Goal: Transaction & Acquisition: Subscribe to service/newsletter

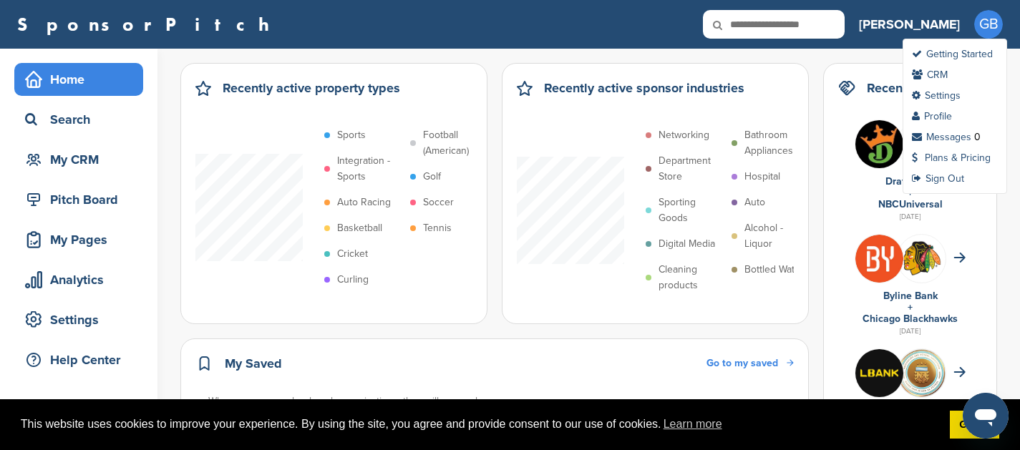
click at [987, 31] on span "GB" at bounding box center [988, 24] width 29 height 29
click at [952, 156] on link "Plans & Pricing" at bounding box center [951, 158] width 79 height 12
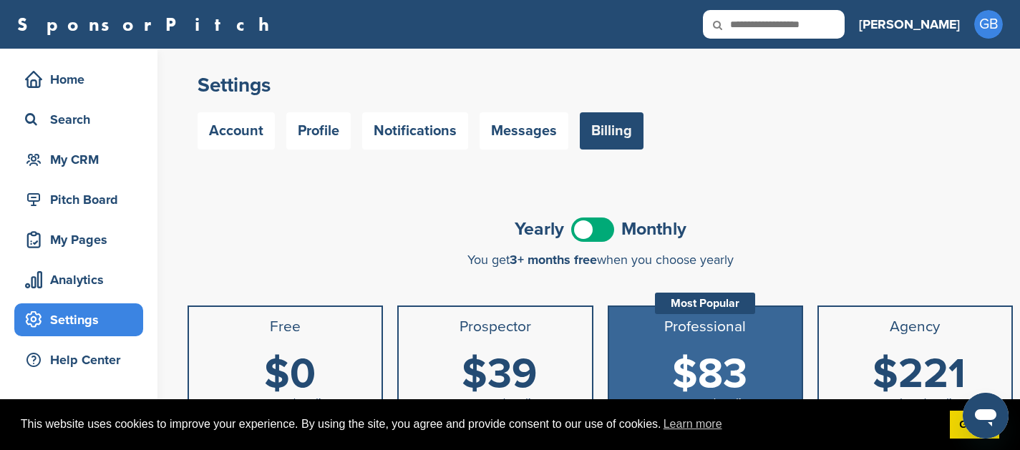
scroll to position [125, 0]
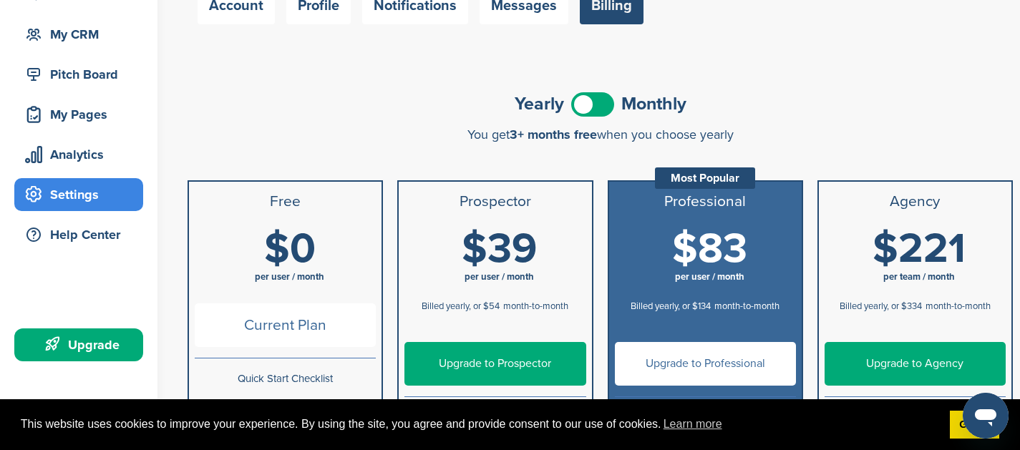
click at [596, 105] on span at bounding box center [592, 104] width 43 height 24
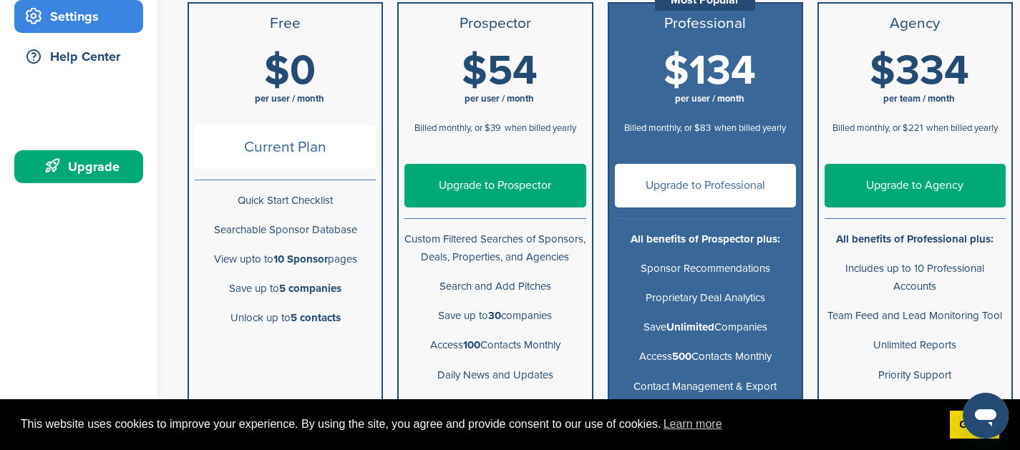
scroll to position [340, 0]
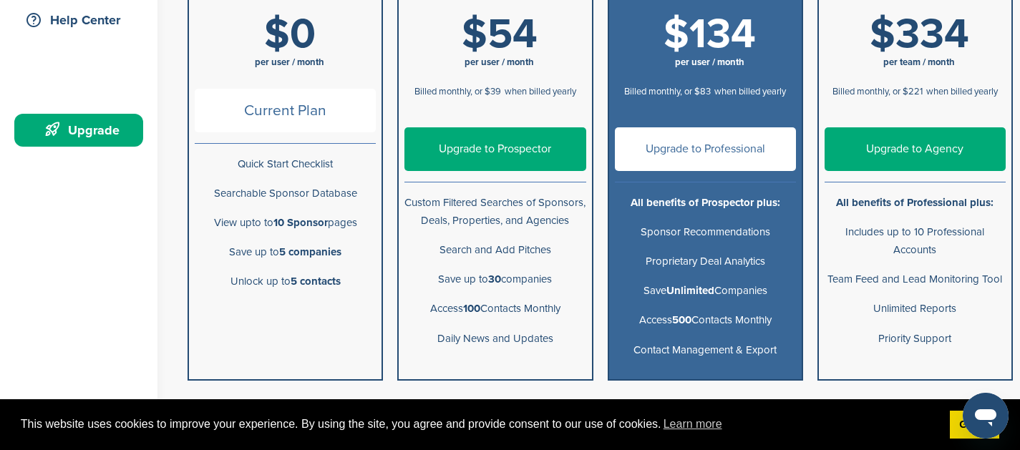
click at [876, 144] on link "Upgrade to Agency" at bounding box center [915, 149] width 181 height 44
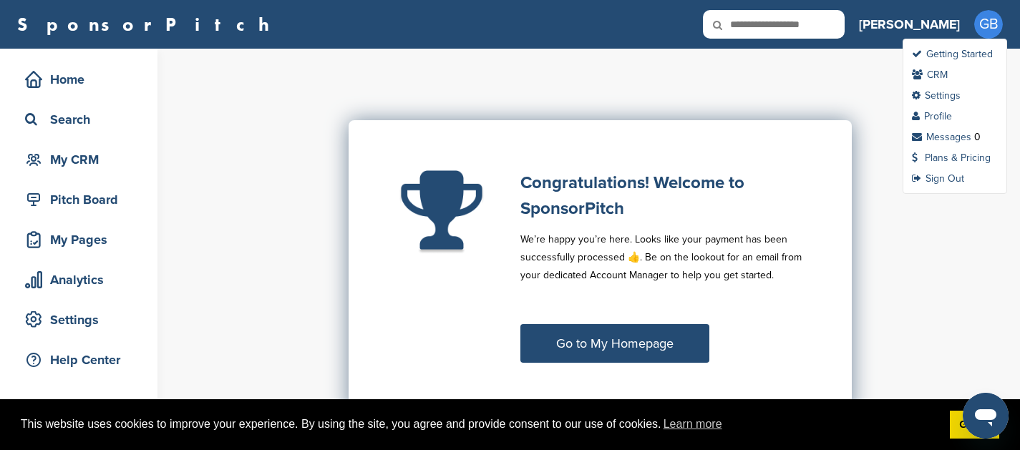
click at [987, 31] on span "GB" at bounding box center [988, 24] width 29 height 29
click at [937, 92] on link "Settings" at bounding box center [936, 95] width 49 height 12
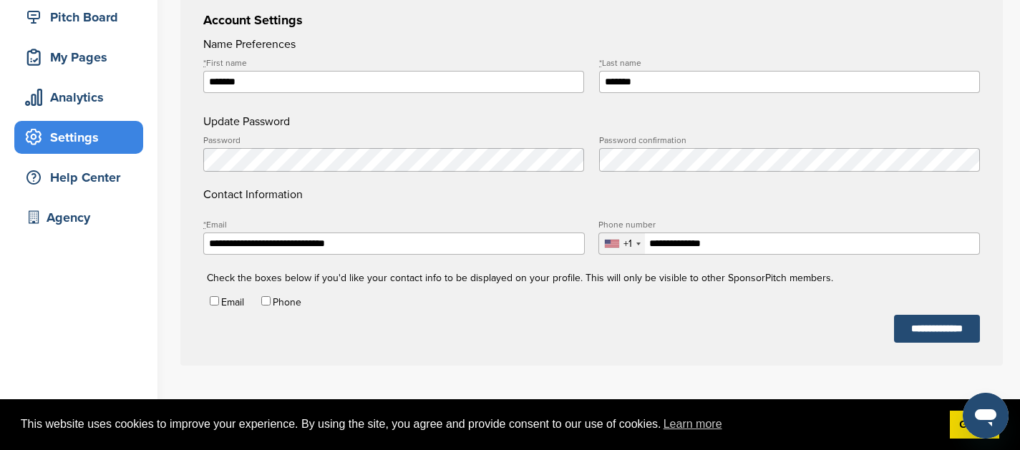
scroll to position [194, 0]
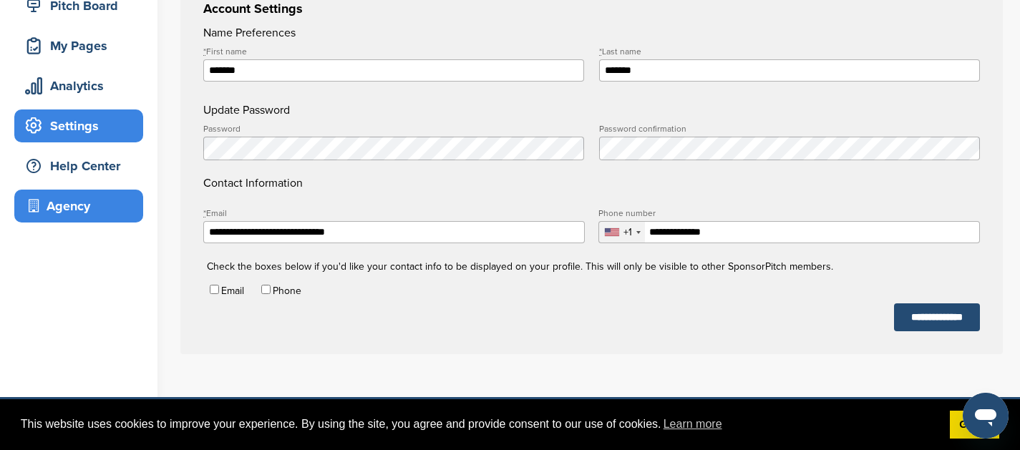
click at [61, 216] on div "Agency" at bounding box center [82, 206] width 122 height 26
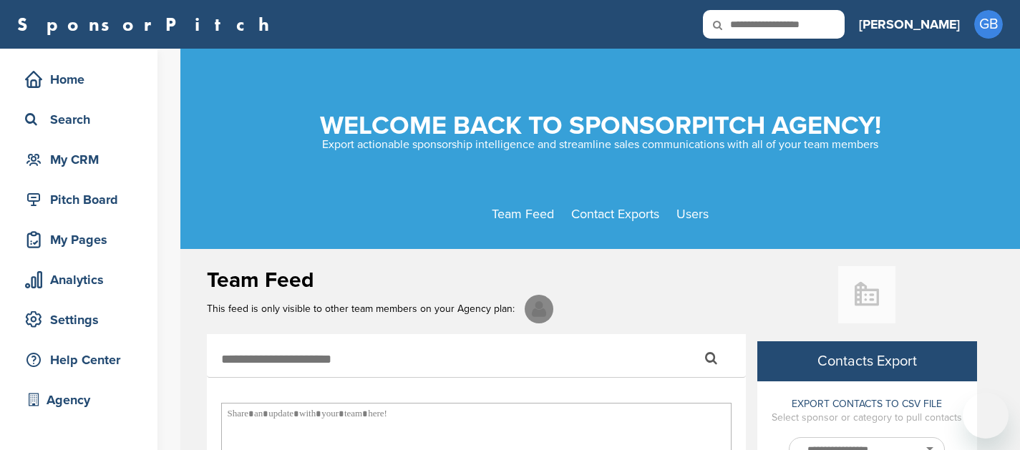
select select
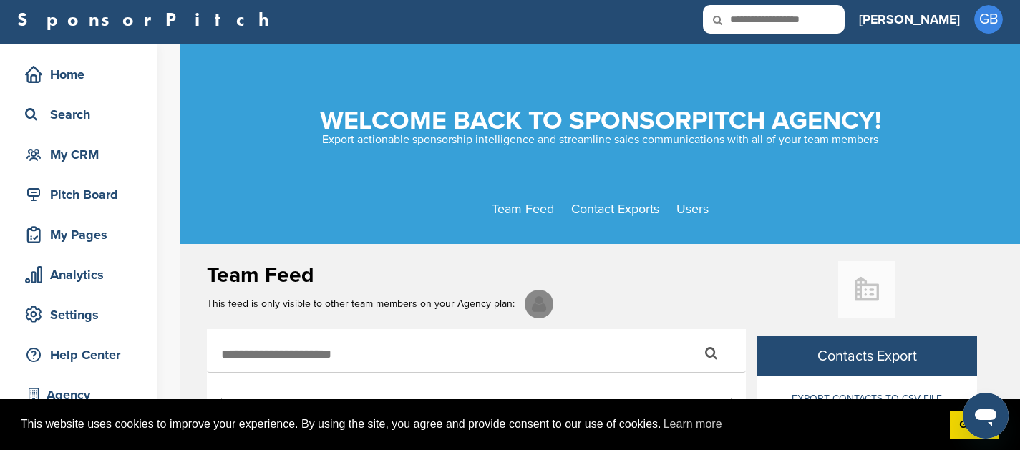
scroll to position [2, 0]
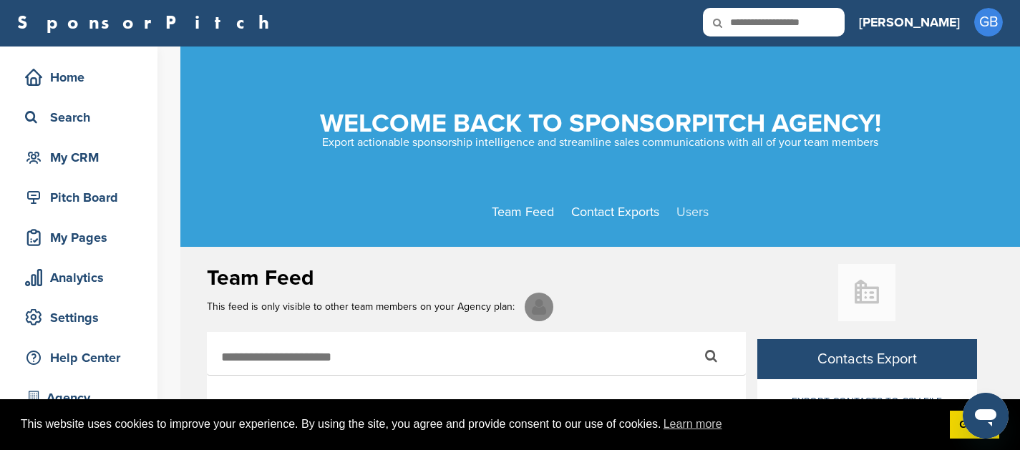
click at [694, 208] on link "Users" at bounding box center [693, 212] width 32 height 16
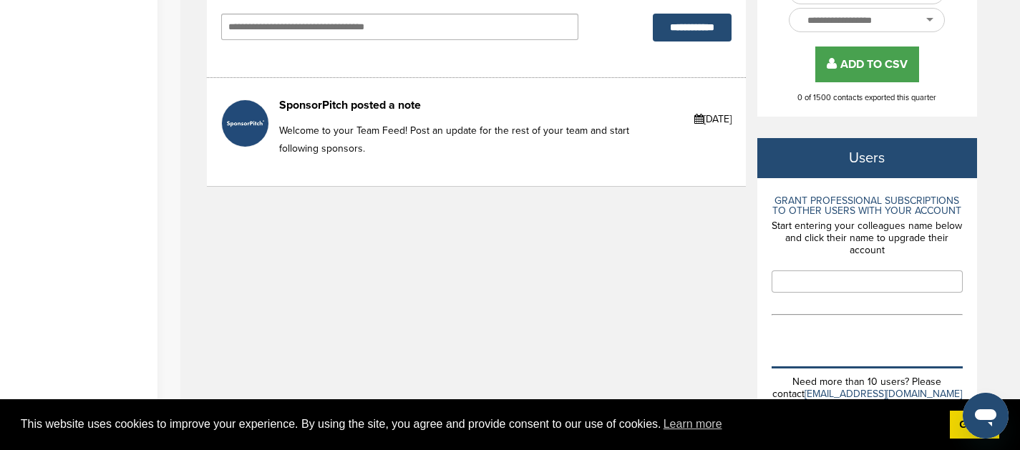
scroll to position [459, 0]
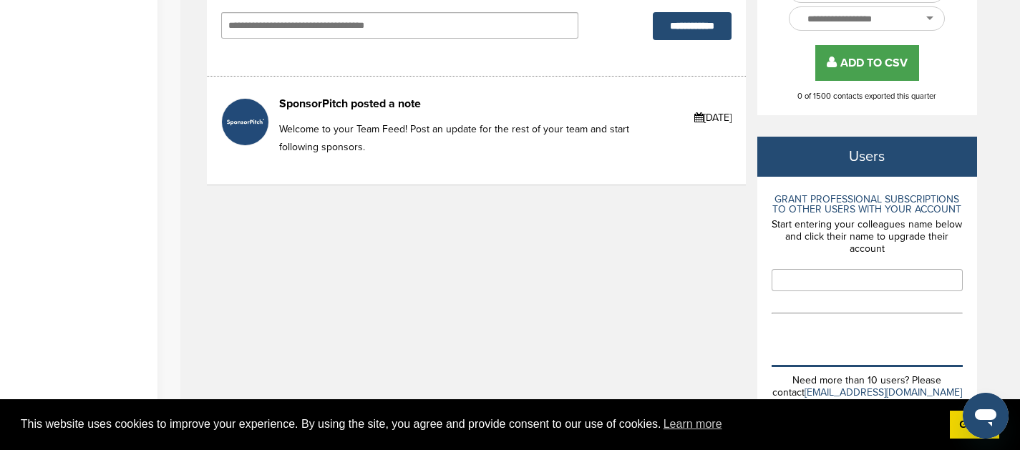
click at [846, 273] on input "text" at bounding box center [867, 280] width 191 height 22
type input "*"
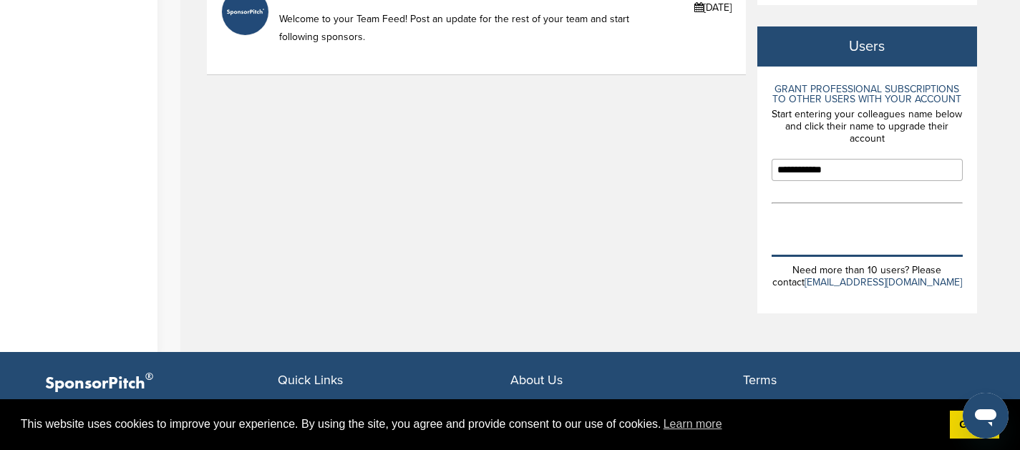
scroll to position [573, 0]
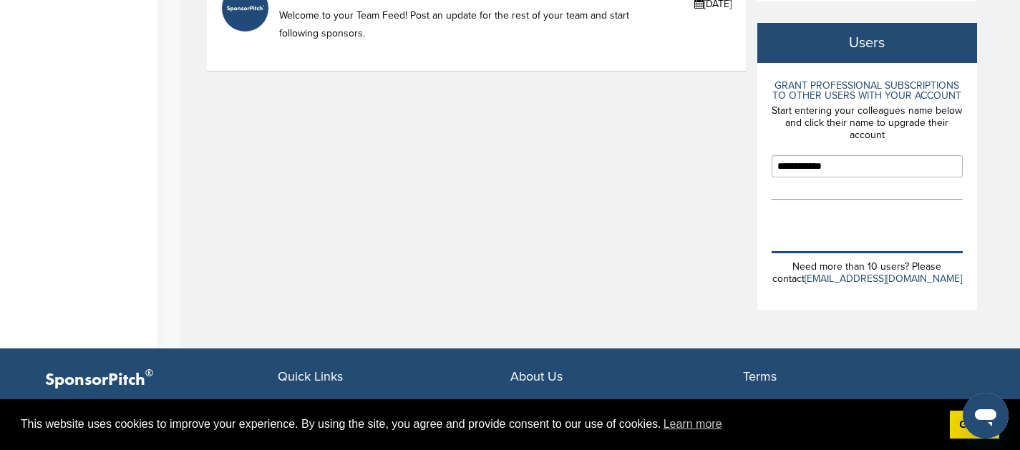
click at [851, 167] on input "**********" at bounding box center [867, 166] width 191 height 22
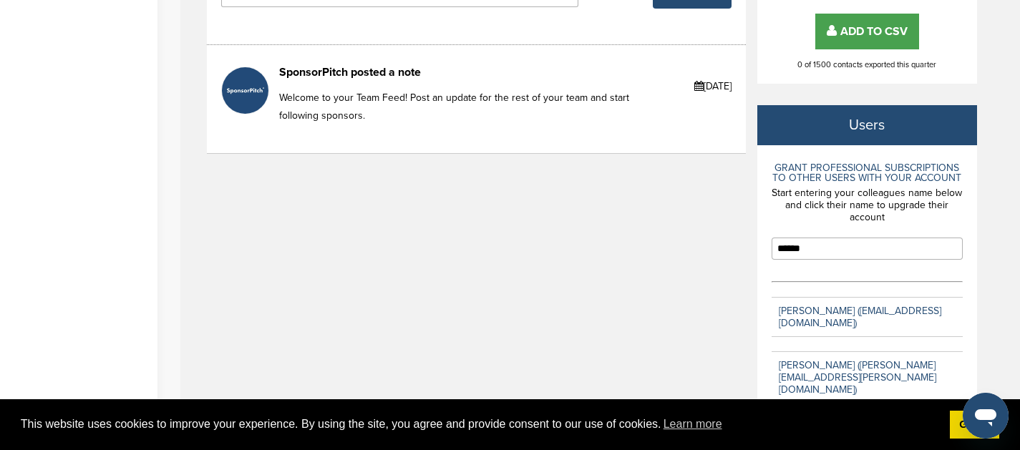
scroll to position [498, 0]
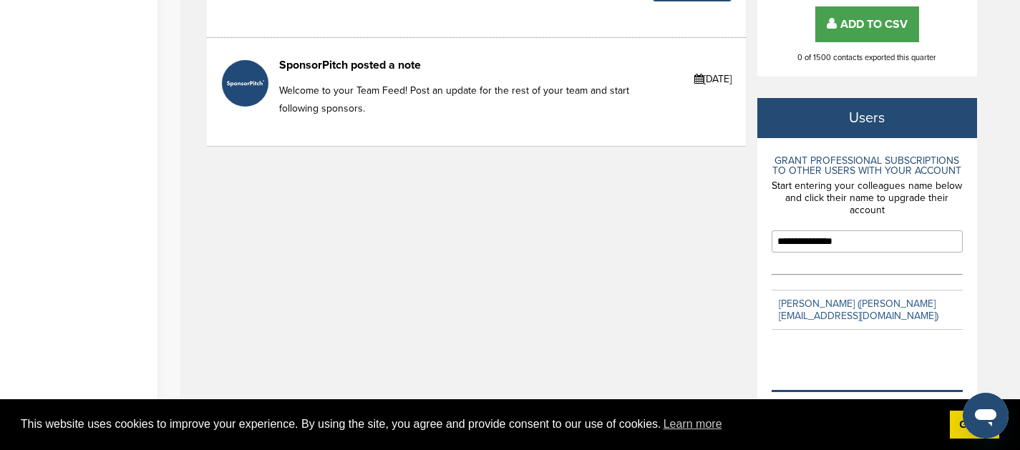
type input "**********"
click at [849, 313] on link "Thomas Jones (thomas@criticaltalentagency.com)" at bounding box center [859, 310] width 160 height 24
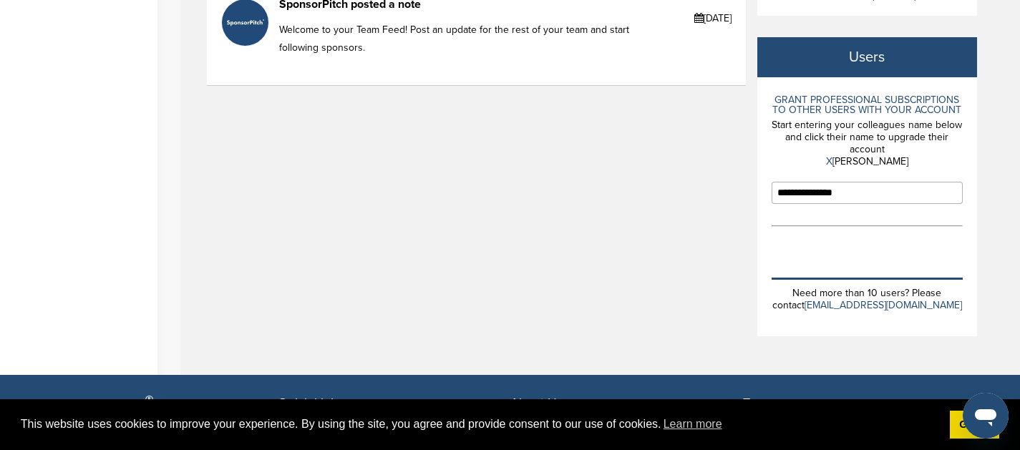
scroll to position [571, 0]
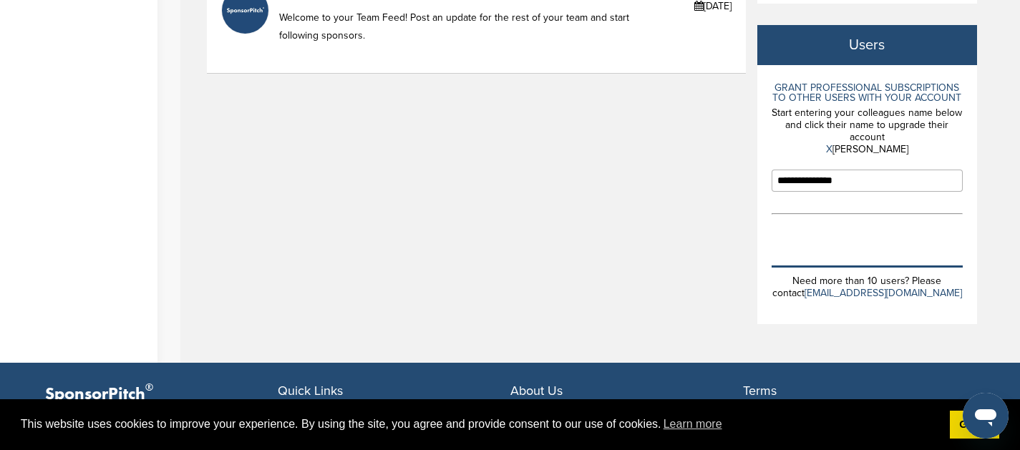
click at [787, 150] on p "X Thomas Jones" at bounding box center [867, 149] width 191 height 12
click at [720, 185] on div "**********" at bounding box center [601, 21] width 788 height 684
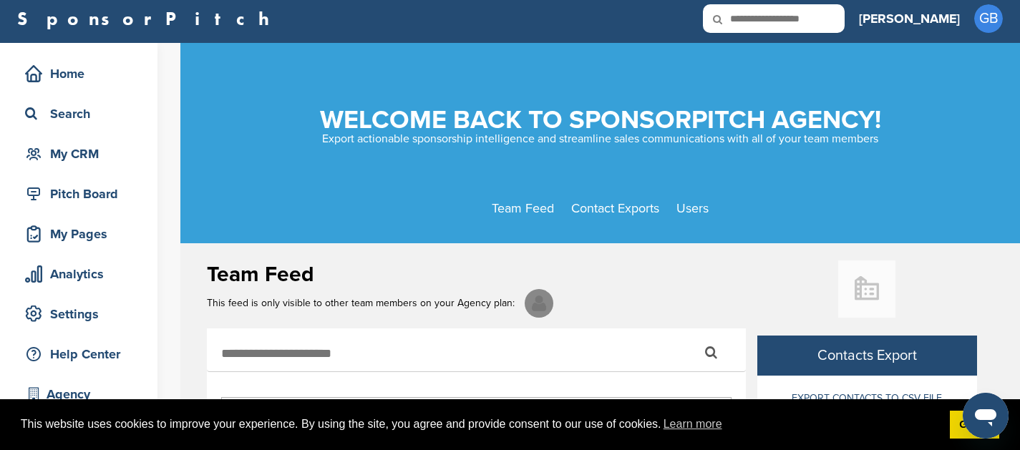
scroll to position [0, 0]
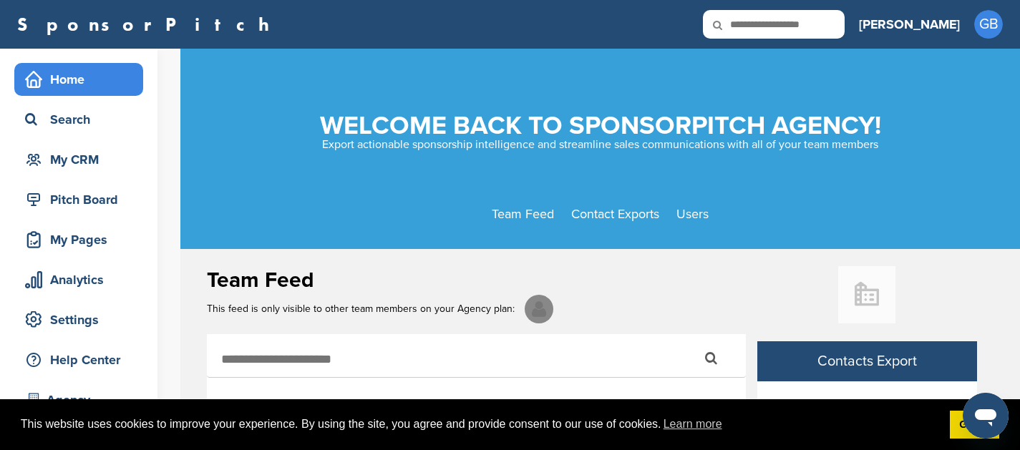
click at [62, 79] on div "Home" at bounding box center [82, 80] width 122 height 26
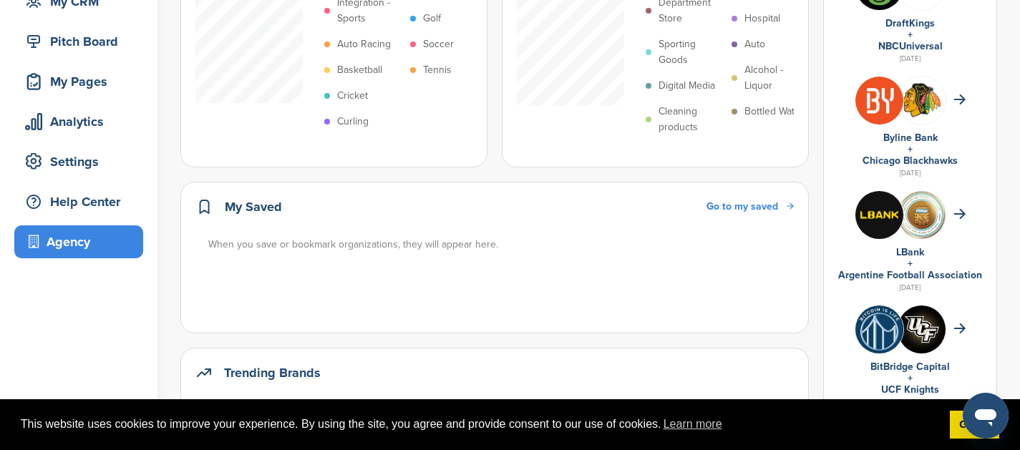
scroll to position [179, 0]
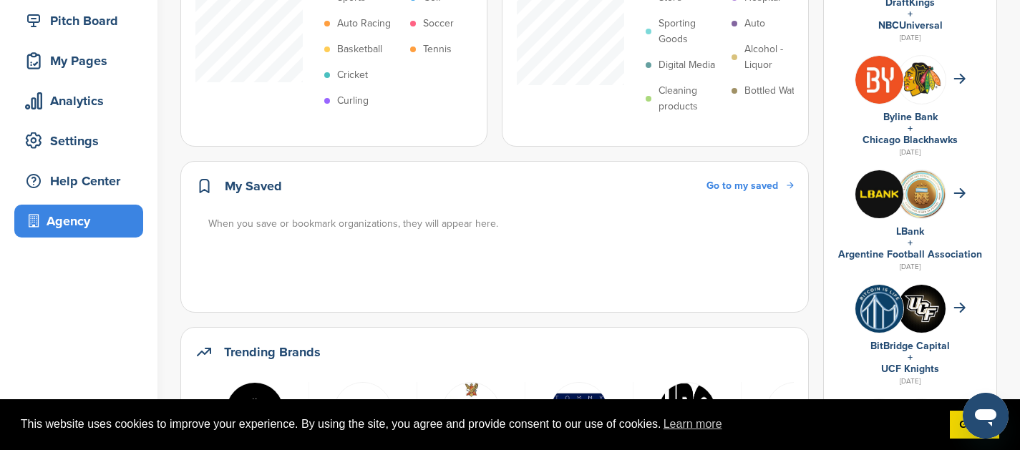
click at [77, 223] on div "Agency" at bounding box center [82, 221] width 122 height 26
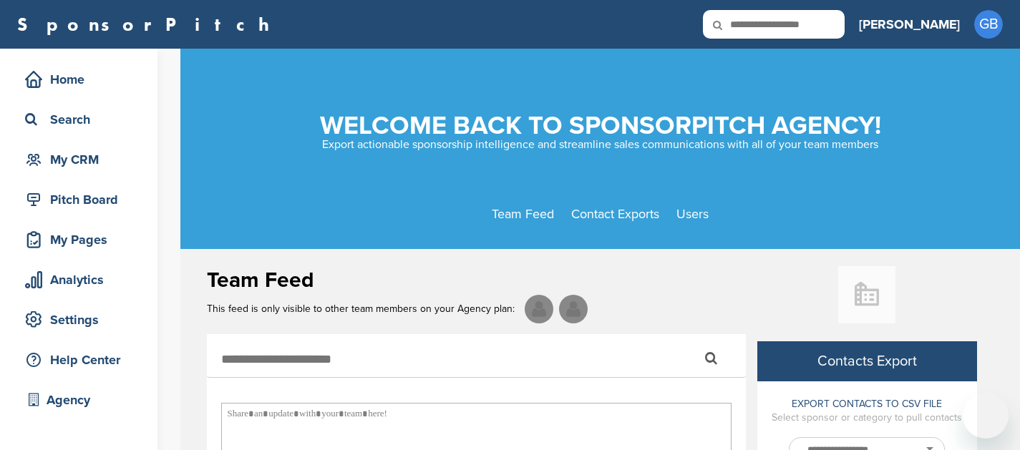
select select
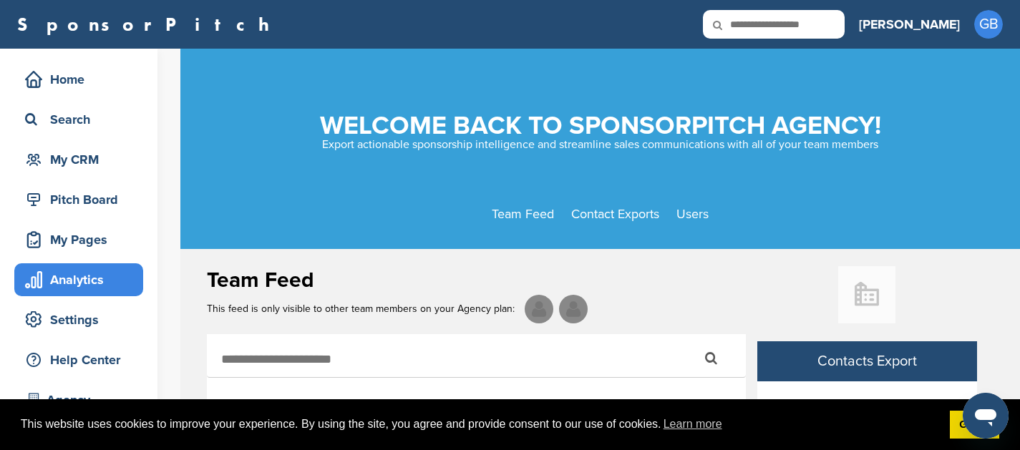
click at [89, 269] on div "Analytics" at bounding box center [82, 280] width 122 height 26
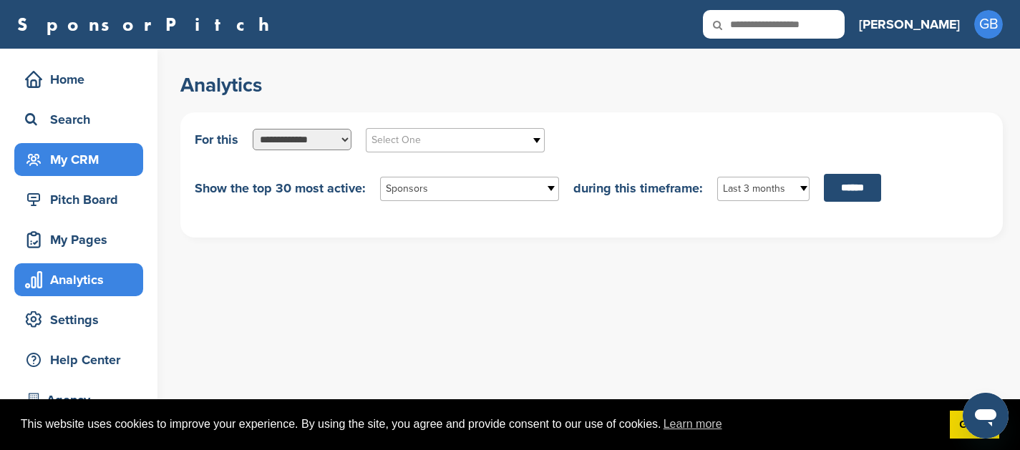
click at [72, 154] on div "My CRM" at bounding box center [82, 160] width 122 height 26
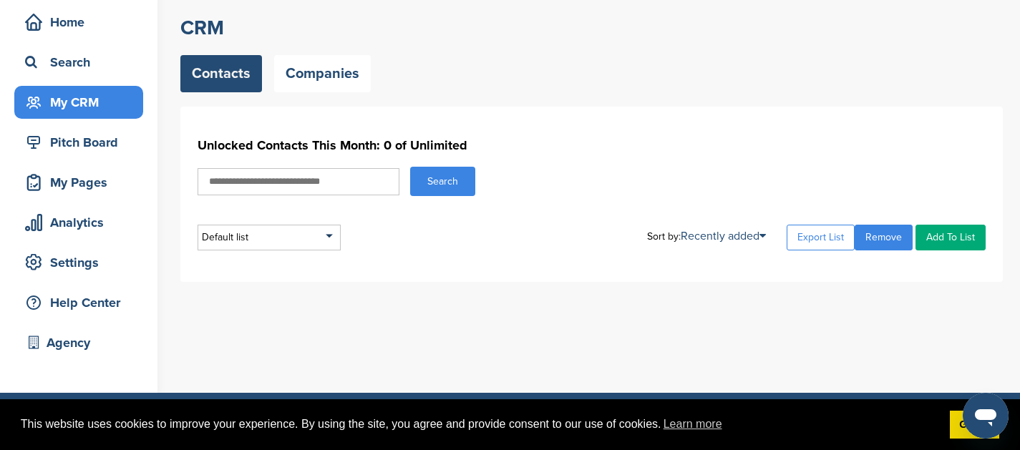
scroll to position [125, 0]
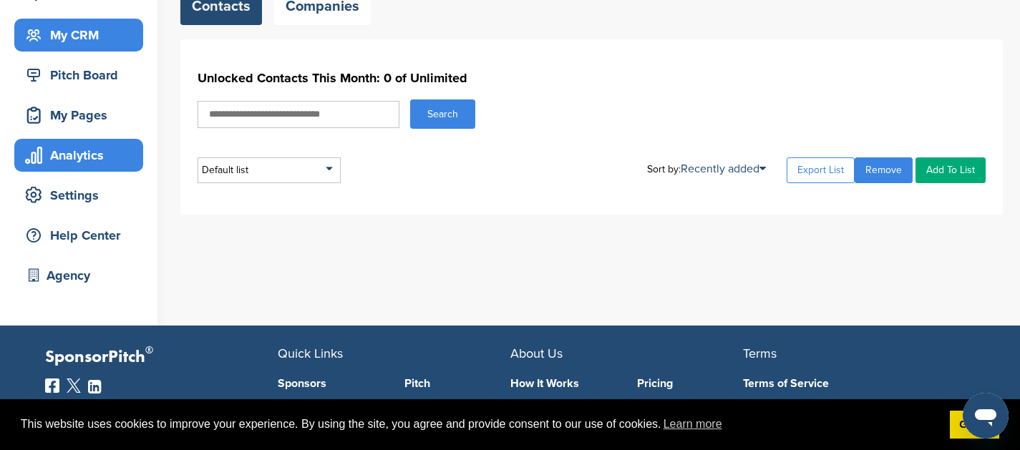
click at [78, 160] on div "Analytics" at bounding box center [82, 155] width 122 height 26
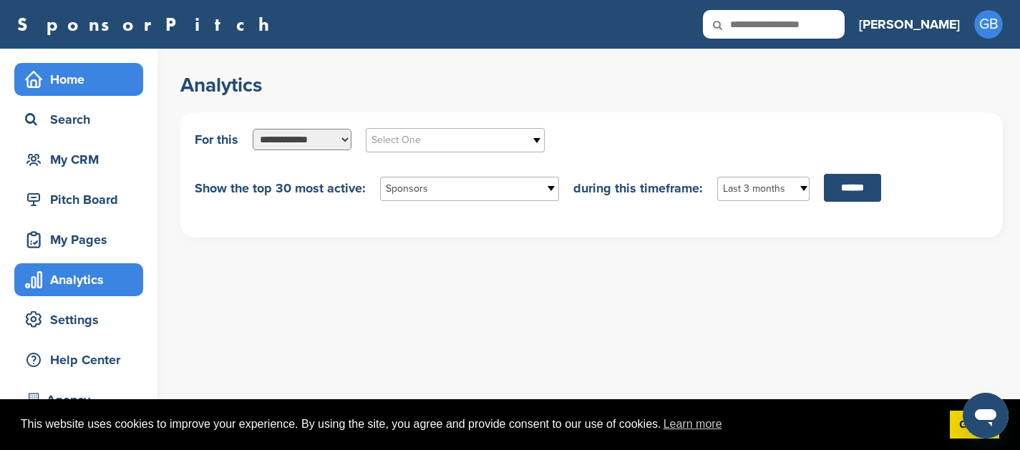
click at [49, 77] on div "Home" at bounding box center [82, 80] width 122 height 26
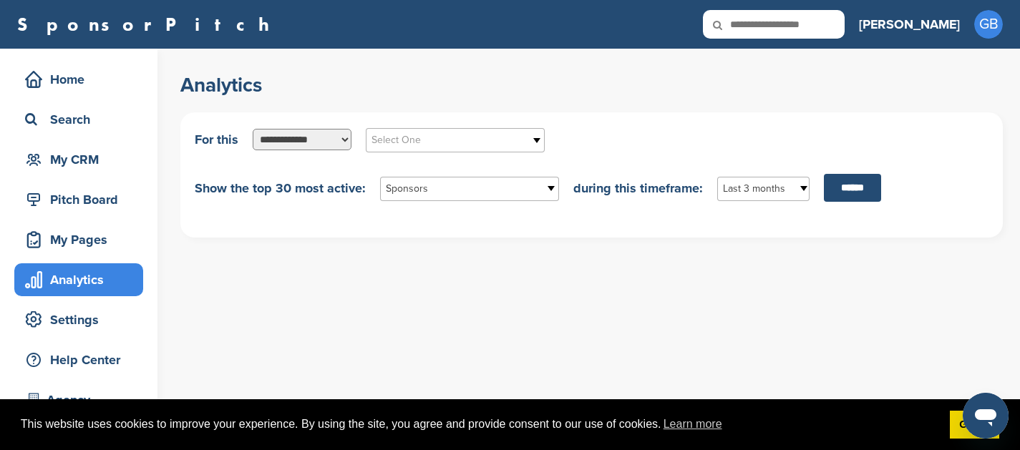
scroll to position [21, 0]
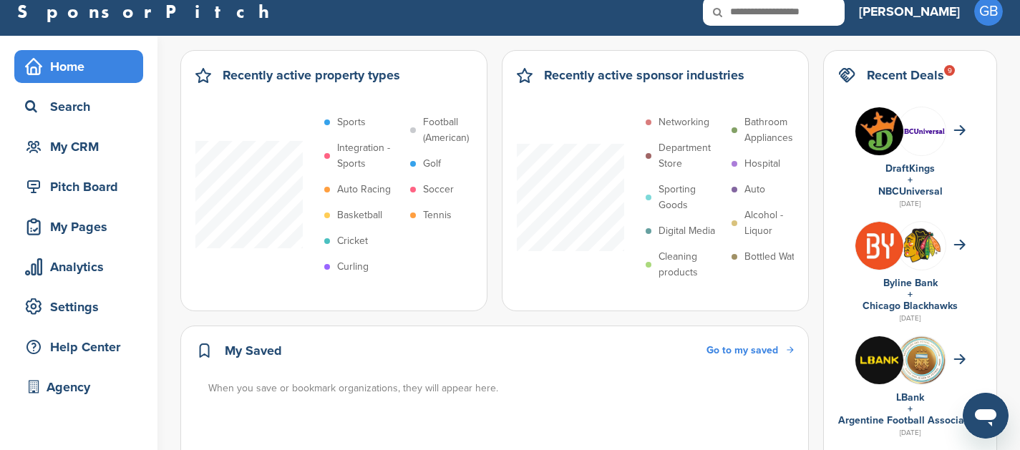
scroll to position [13, 0]
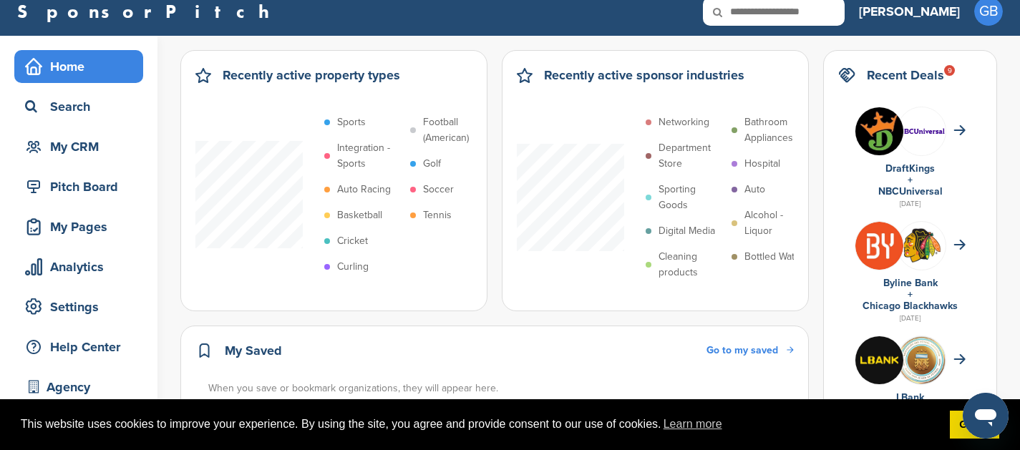
click at [344, 122] on p "Sports" at bounding box center [351, 123] width 29 height 16
click at [345, 118] on p "Sports" at bounding box center [351, 123] width 29 height 16
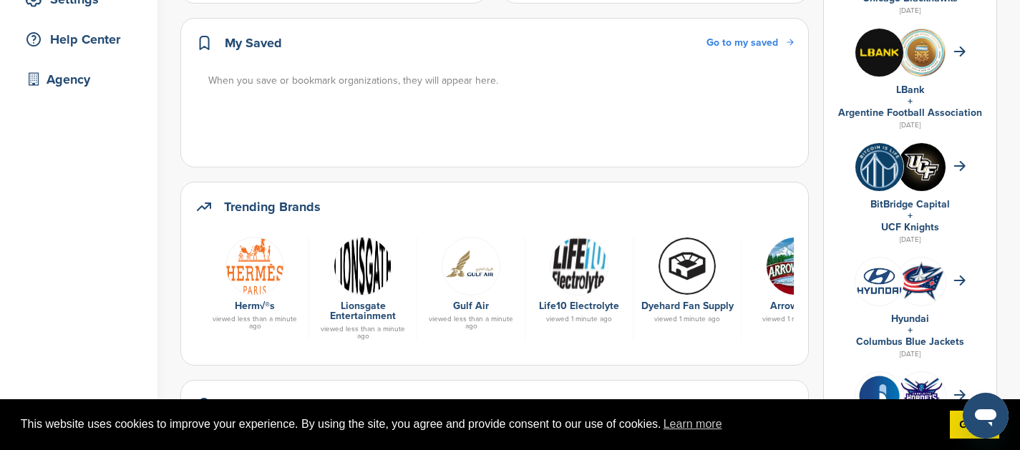
scroll to position [376, 0]
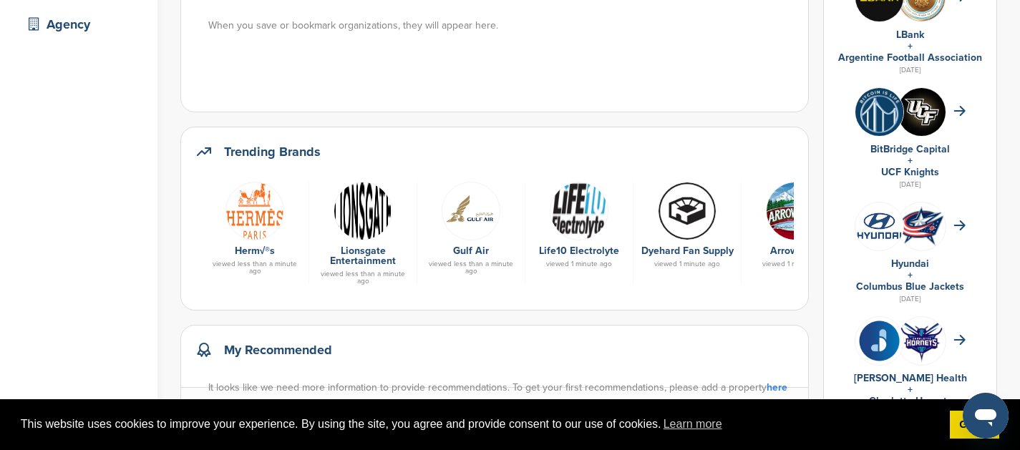
click at [258, 228] on img at bounding box center [255, 211] width 59 height 59
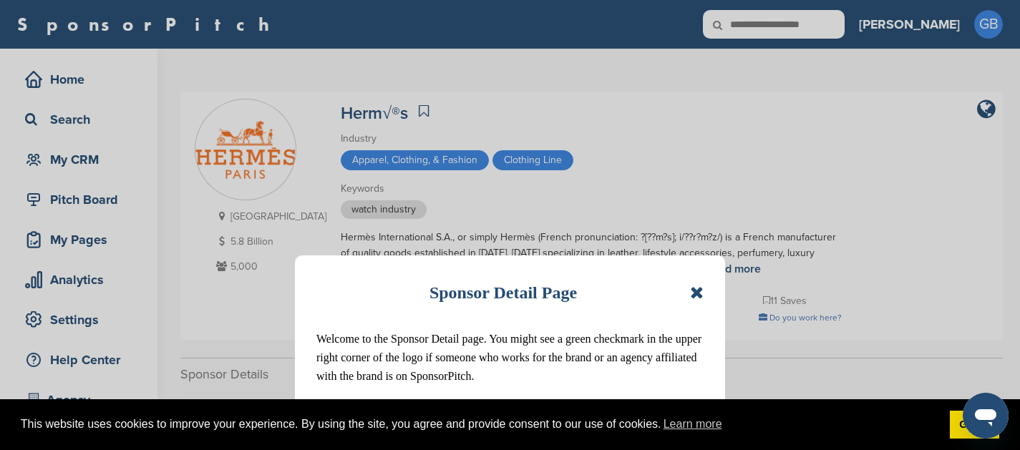
click at [699, 291] on icon at bounding box center [697, 292] width 14 height 17
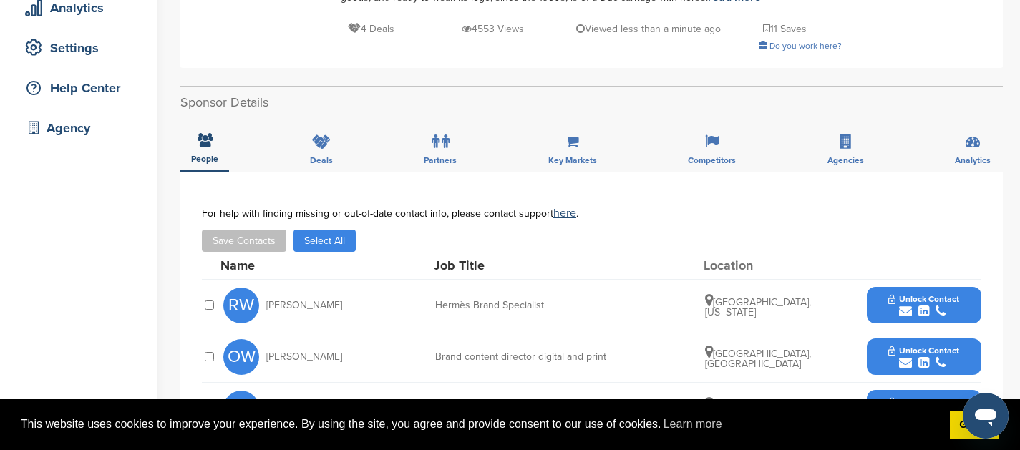
scroll to position [258, 0]
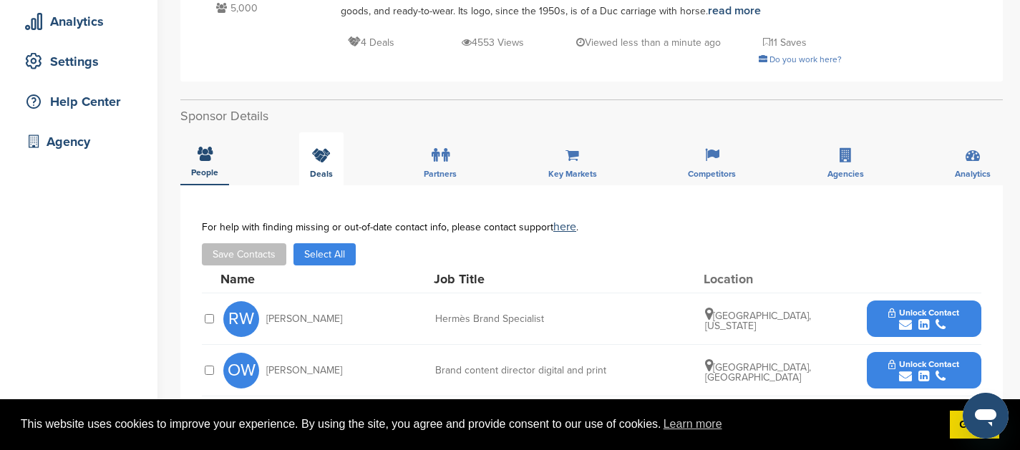
click at [322, 147] on div "Deals" at bounding box center [321, 158] width 44 height 53
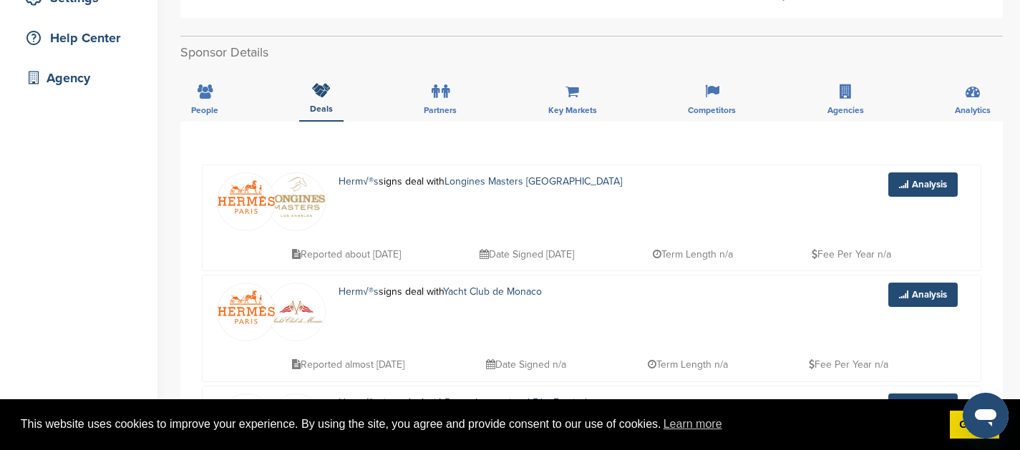
scroll to position [324, 0]
click at [435, 106] on span "Partners" at bounding box center [440, 109] width 33 height 9
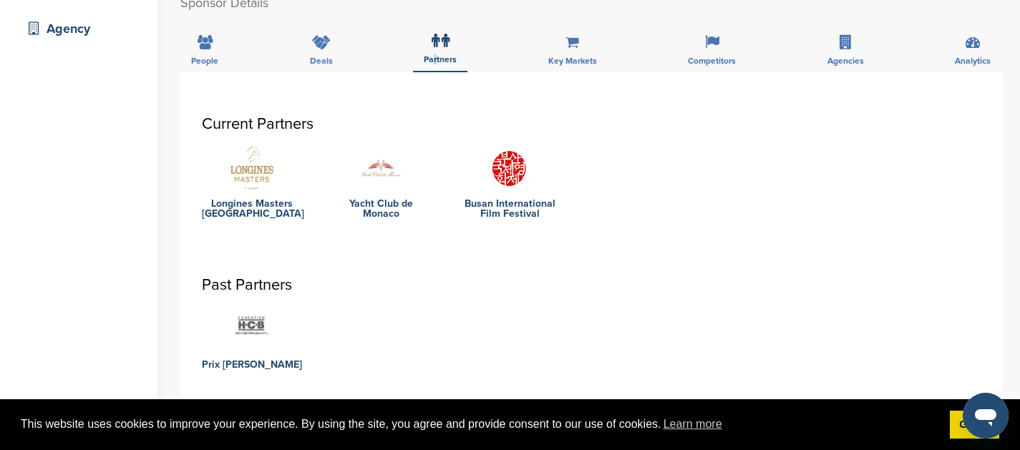
scroll to position [228, 0]
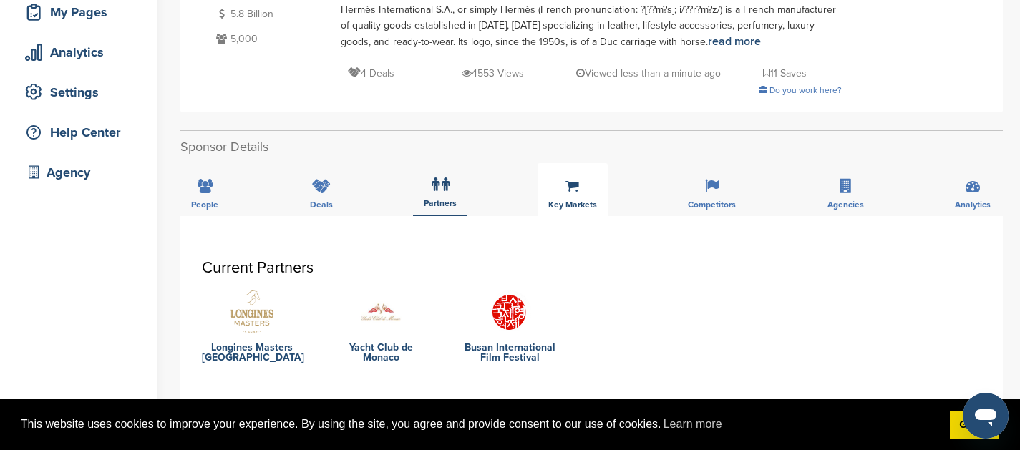
click at [583, 188] on div "Key Markets" at bounding box center [573, 189] width 70 height 53
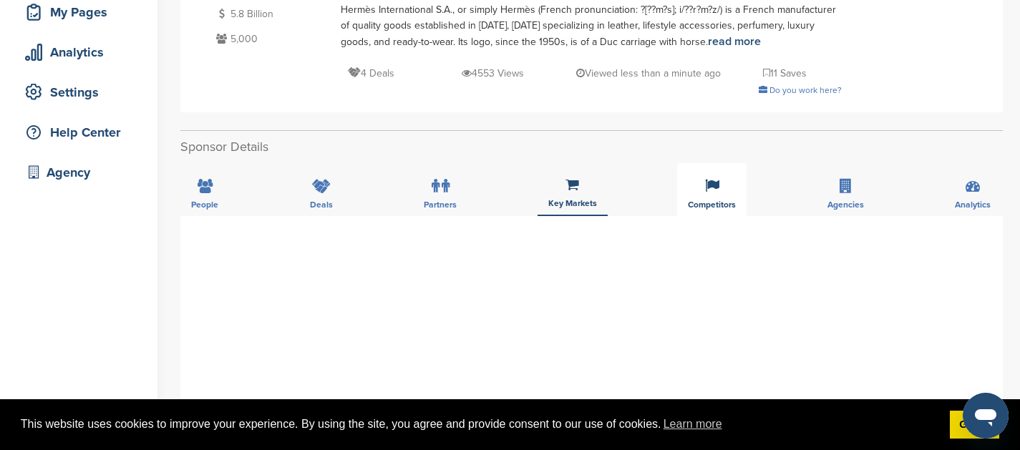
click at [715, 205] on span "Competitors" at bounding box center [712, 204] width 48 height 9
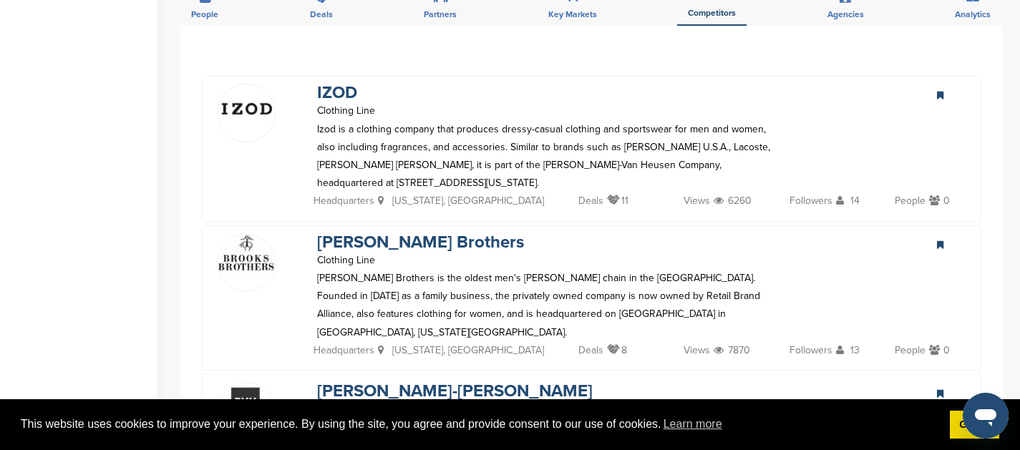
scroll to position [422, 0]
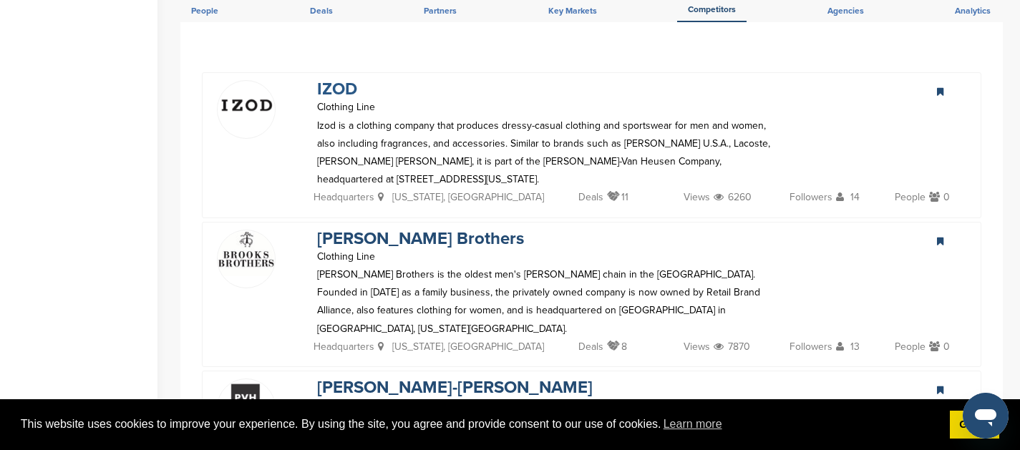
click at [340, 90] on link "IZOD" at bounding box center [337, 89] width 40 height 21
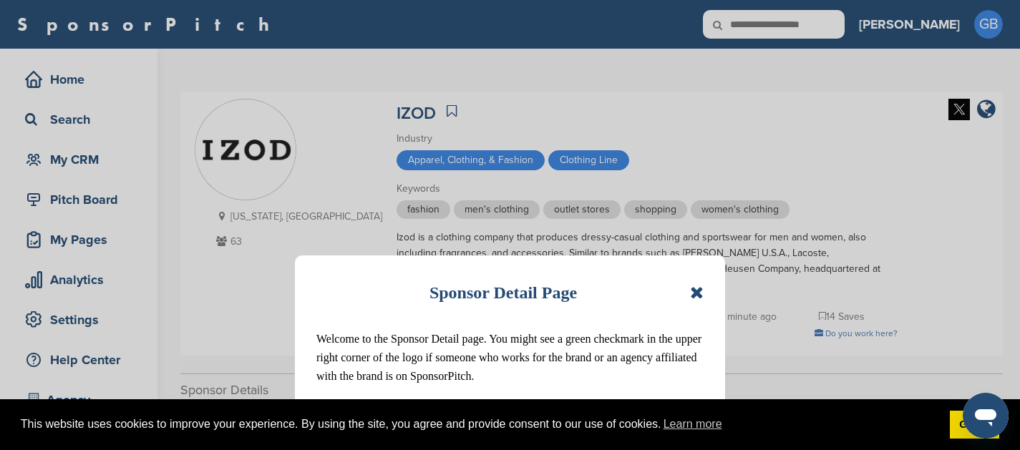
click at [700, 289] on icon at bounding box center [697, 292] width 14 height 17
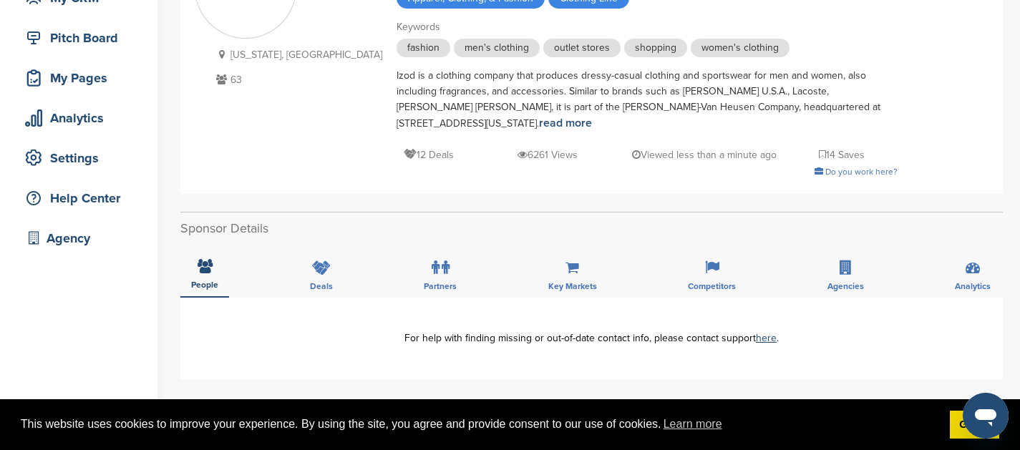
scroll to position [167, 0]
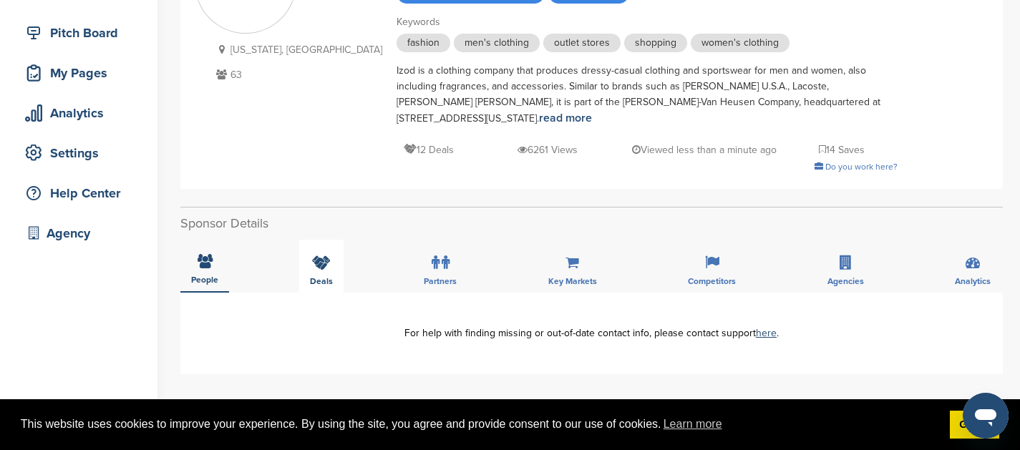
click at [300, 254] on div "Deals" at bounding box center [321, 266] width 44 height 53
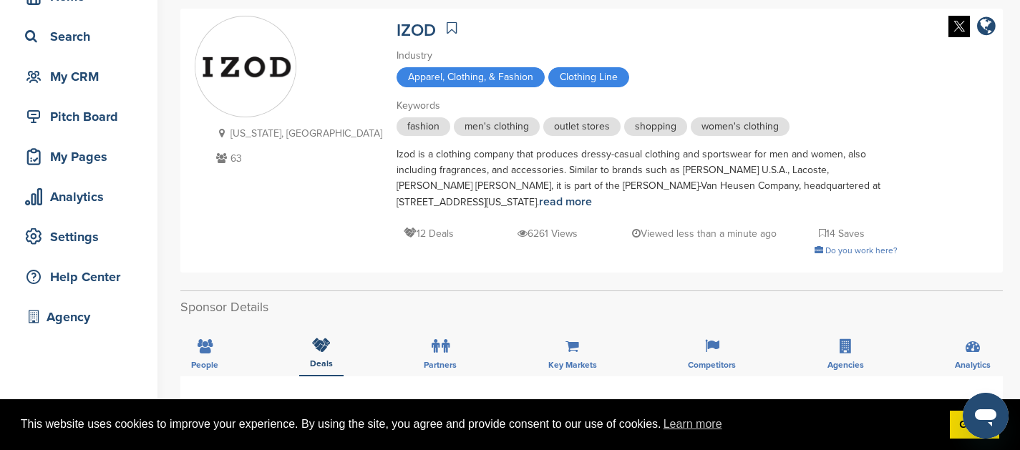
scroll to position [0, 0]
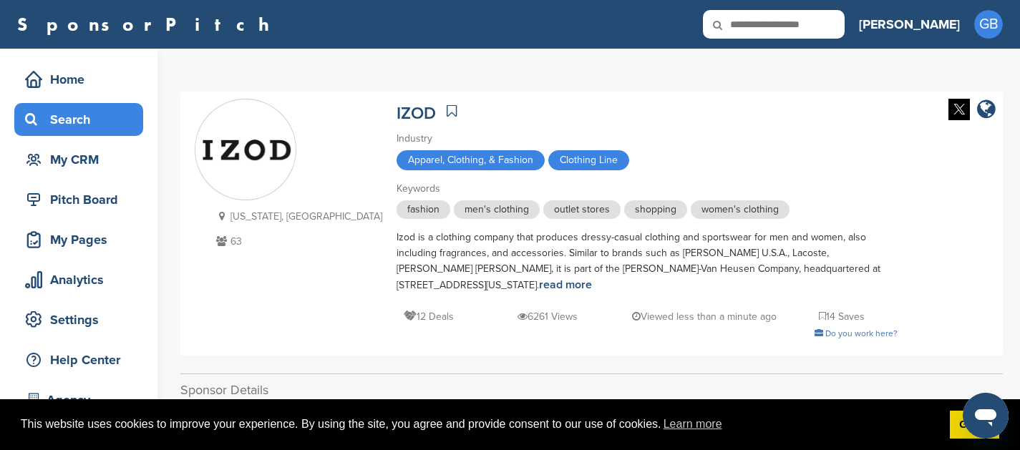
click at [67, 113] on div "Search" at bounding box center [82, 120] width 122 height 26
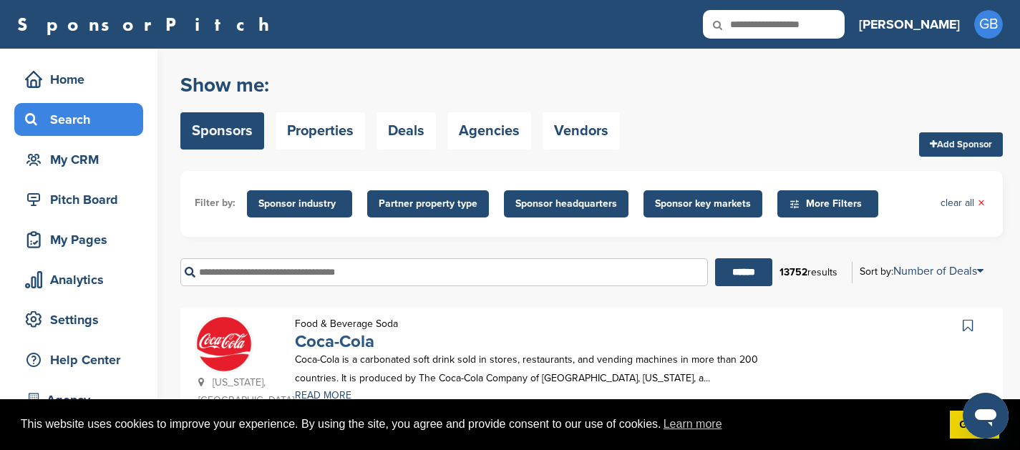
click at [347, 336] on link "Coca-Cola" at bounding box center [334, 341] width 79 height 21
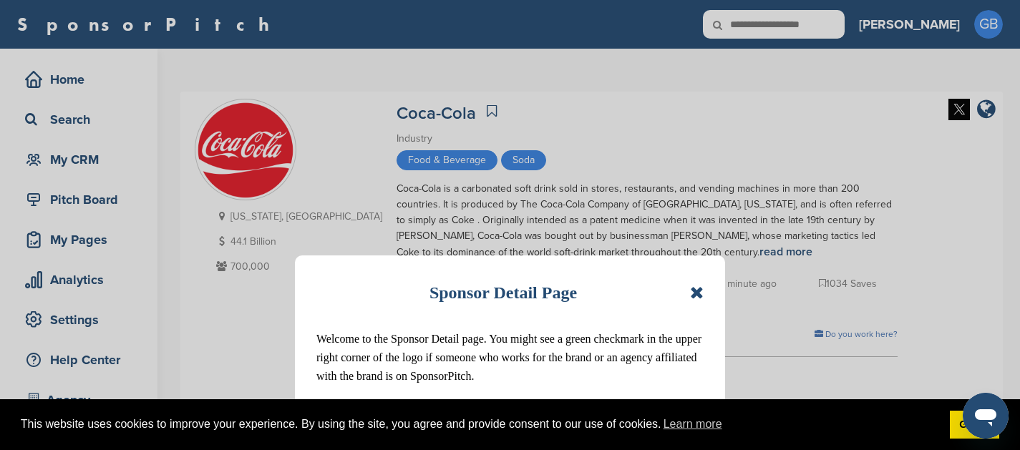
click at [692, 289] on icon at bounding box center [697, 292] width 14 height 17
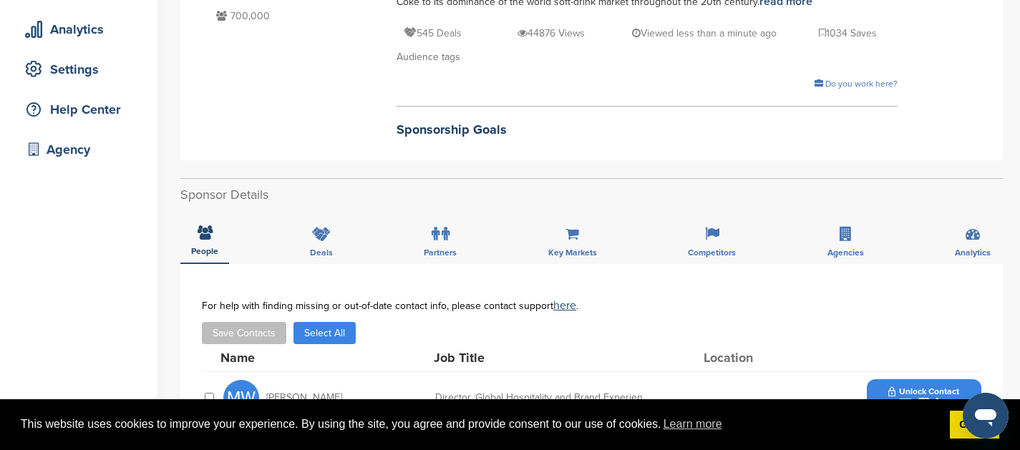
scroll to position [255, 0]
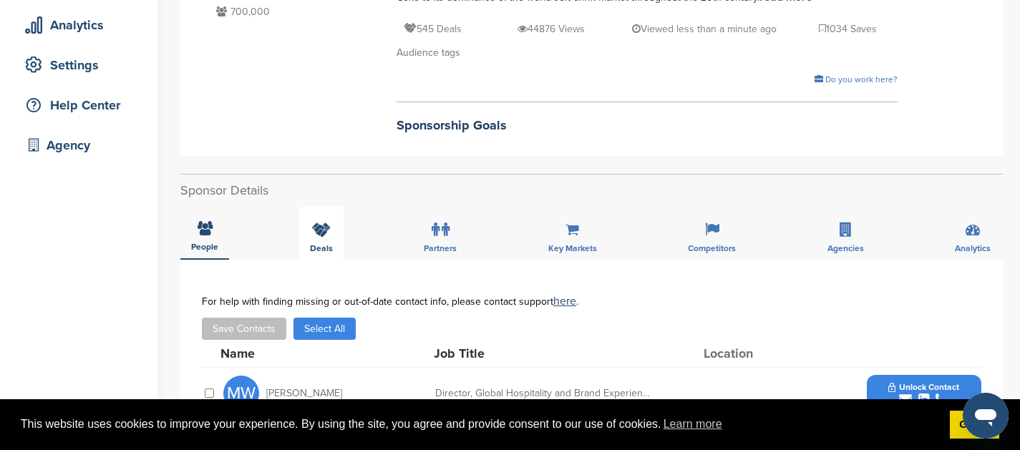
click at [319, 240] on div "Deals" at bounding box center [321, 233] width 44 height 53
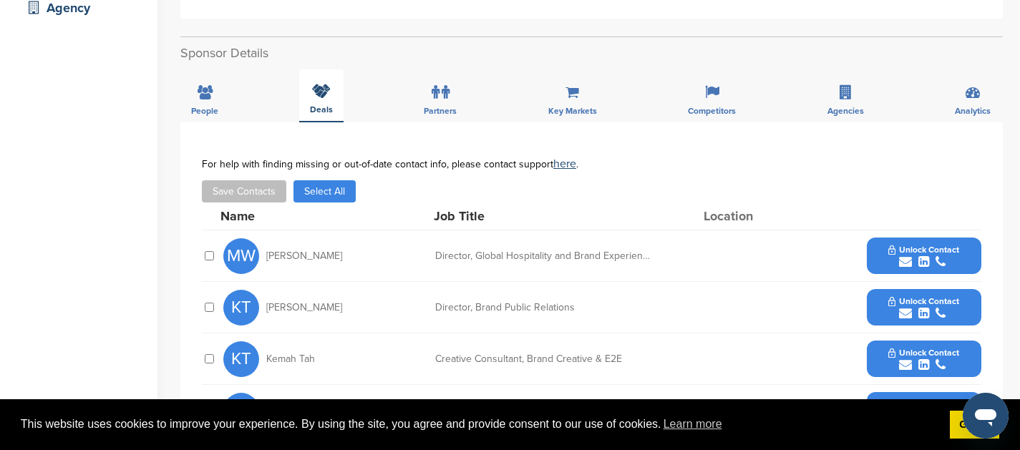
scroll to position [395, 0]
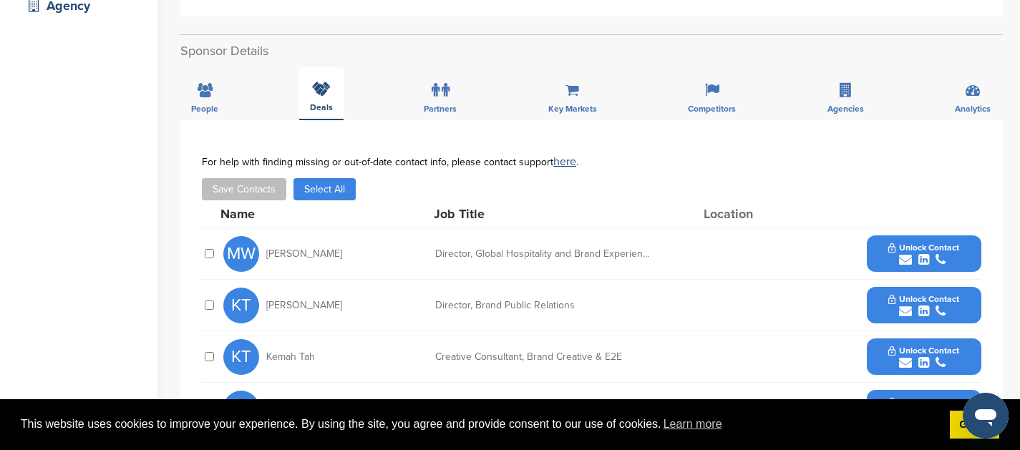
click at [312, 97] on div "Deals" at bounding box center [321, 93] width 44 height 53
click at [432, 106] on span "Partners" at bounding box center [440, 109] width 33 height 9
click at [314, 103] on div "Deals" at bounding box center [321, 93] width 44 height 53
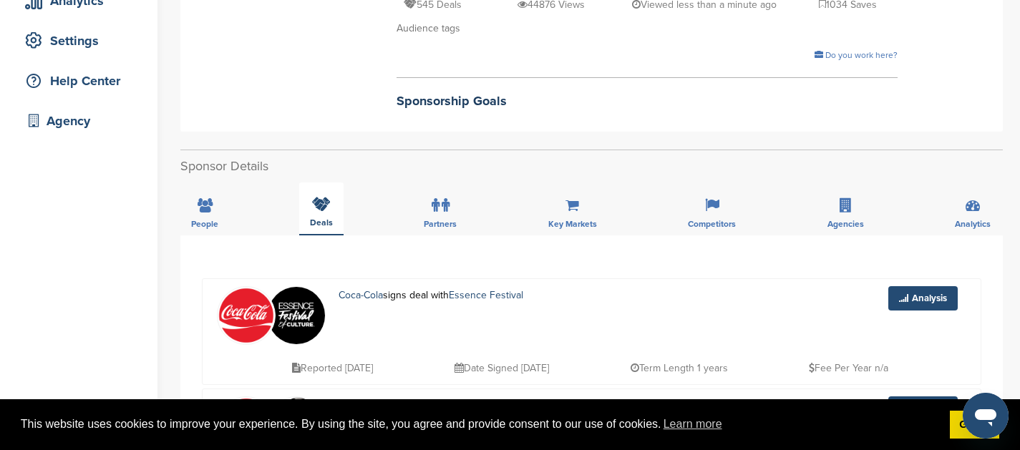
scroll to position [384, 0]
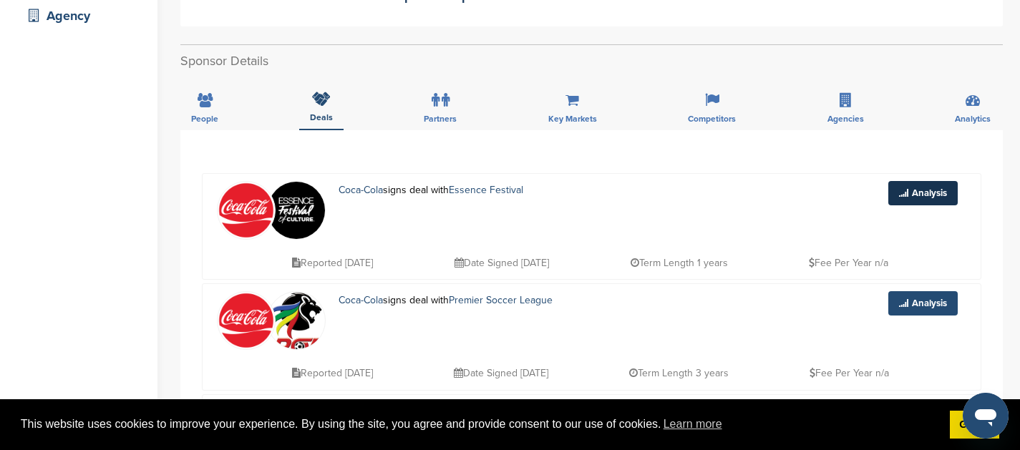
click at [918, 194] on link "Analysis" at bounding box center [923, 193] width 69 height 24
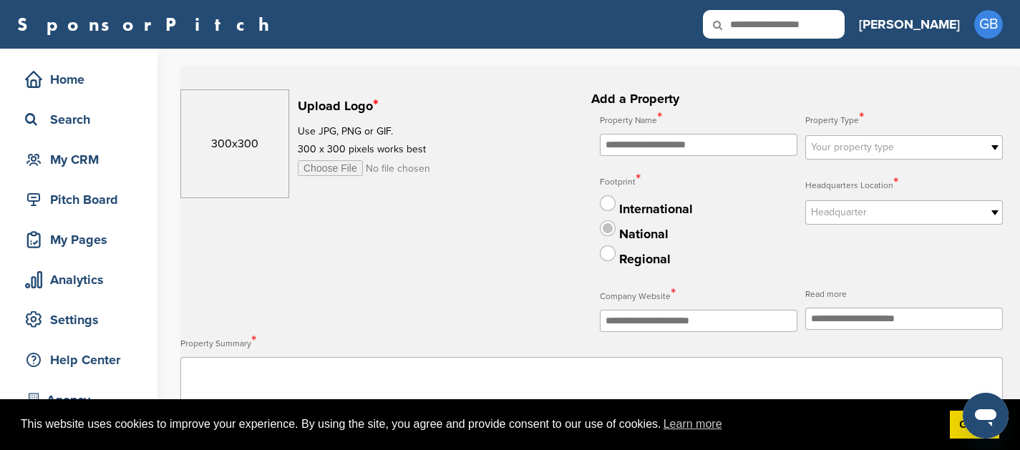
click at [607, 231] on label at bounding box center [608, 229] width 16 height 16
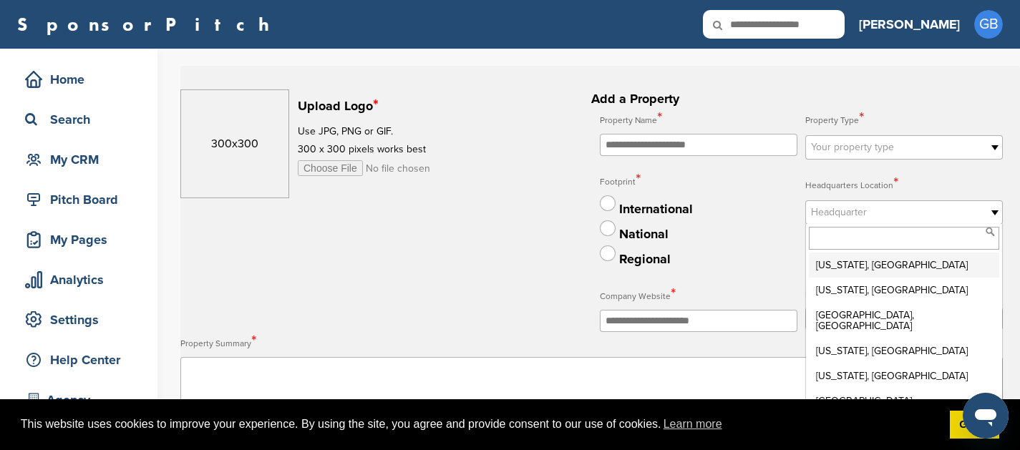
click at [876, 207] on span "Headquarter" at bounding box center [895, 212] width 168 height 17
click at [871, 151] on span "Your property type" at bounding box center [895, 147] width 168 height 17
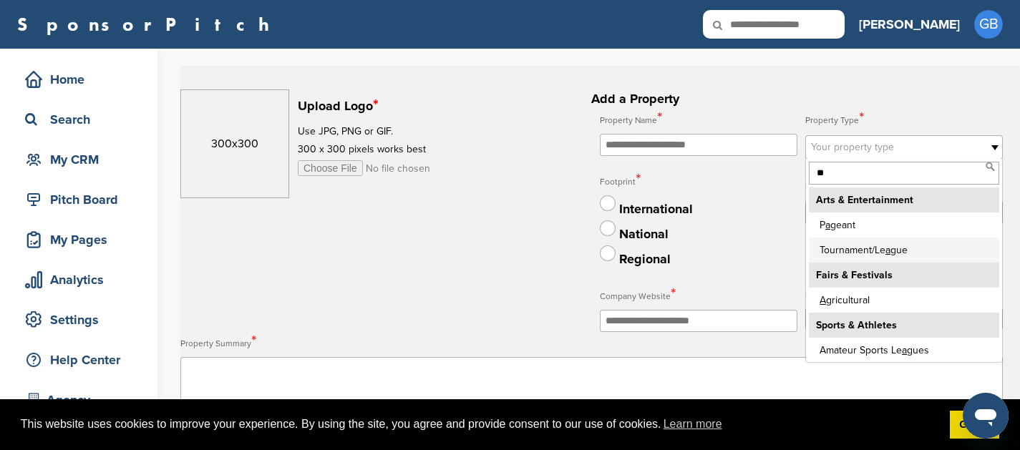
type input "*"
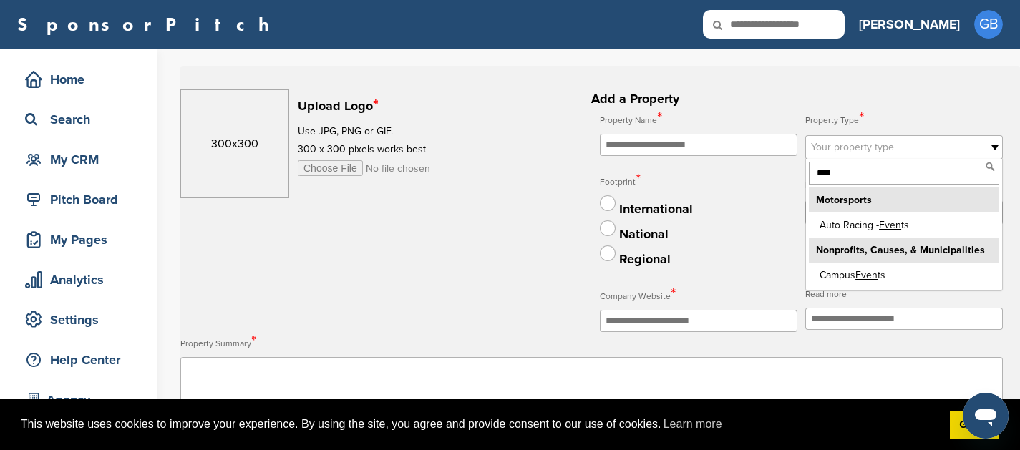
type input "****"
click at [905, 102] on h2 "**********" at bounding box center [591, 453] width 823 height 729
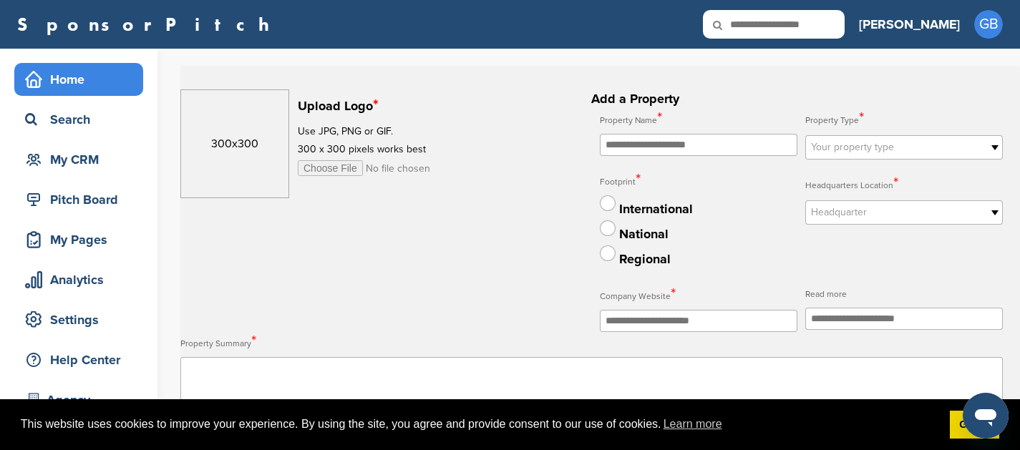
click at [84, 79] on div "Home" at bounding box center [82, 80] width 122 height 26
